Goal: Task Accomplishment & Management: Manage account settings

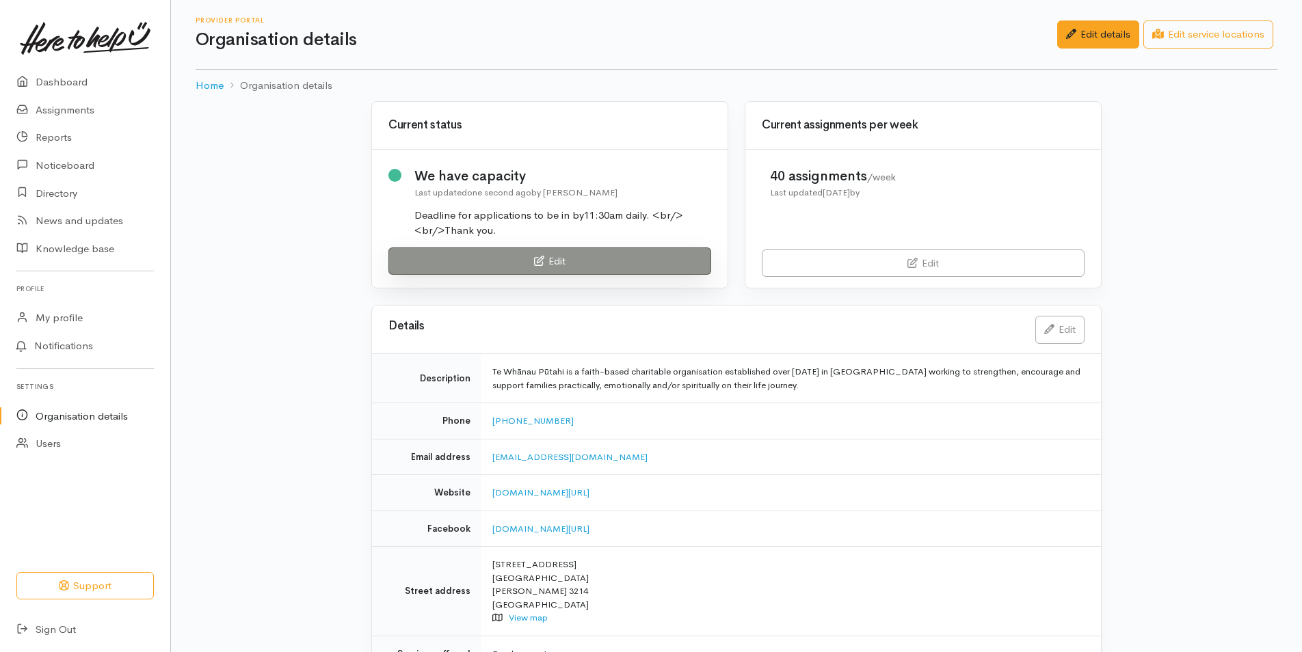
click at [558, 267] on link "Edit" at bounding box center [549, 262] width 323 height 28
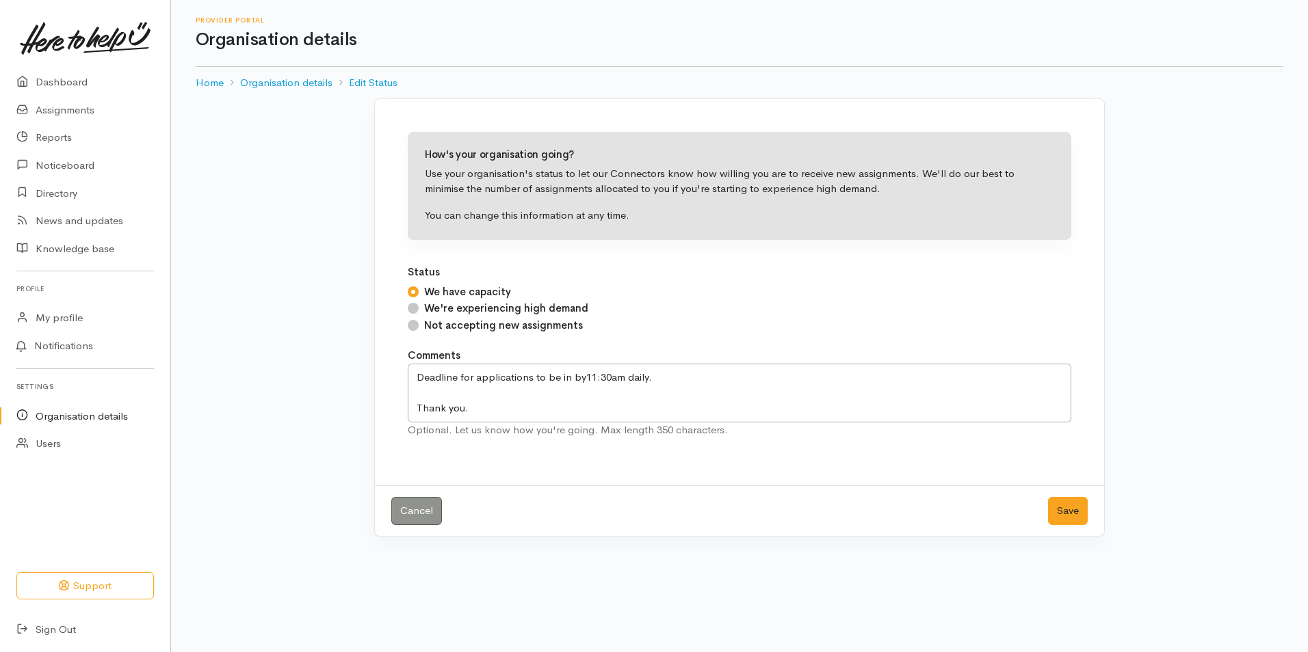
click at [416, 326] on input "Not accepting new assignments" at bounding box center [413, 325] width 11 height 11
radio input "true"
click at [1066, 517] on button "Save" at bounding box center [1068, 511] width 40 height 28
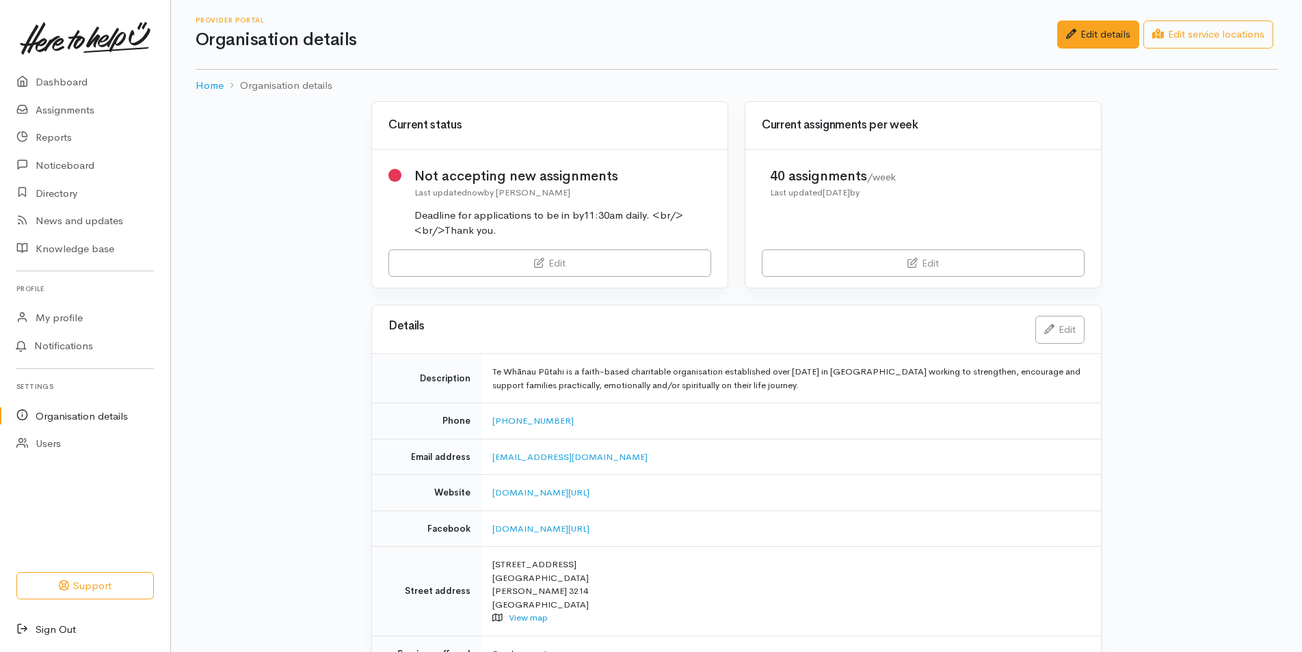
click at [64, 627] on link "Sign Out" at bounding box center [85, 630] width 170 height 28
